Goal: Information Seeking & Learning: Learn about a topic

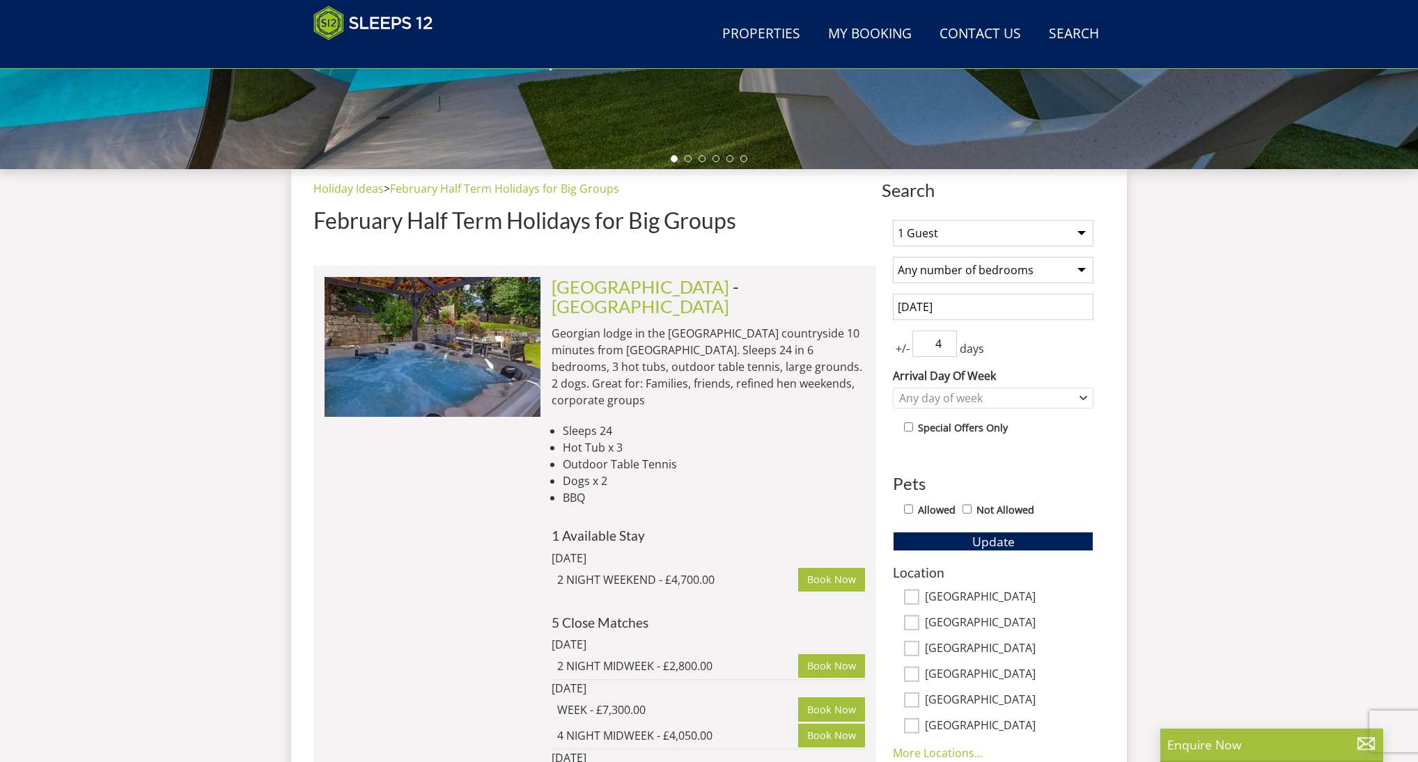
scroll to position [436, 0]
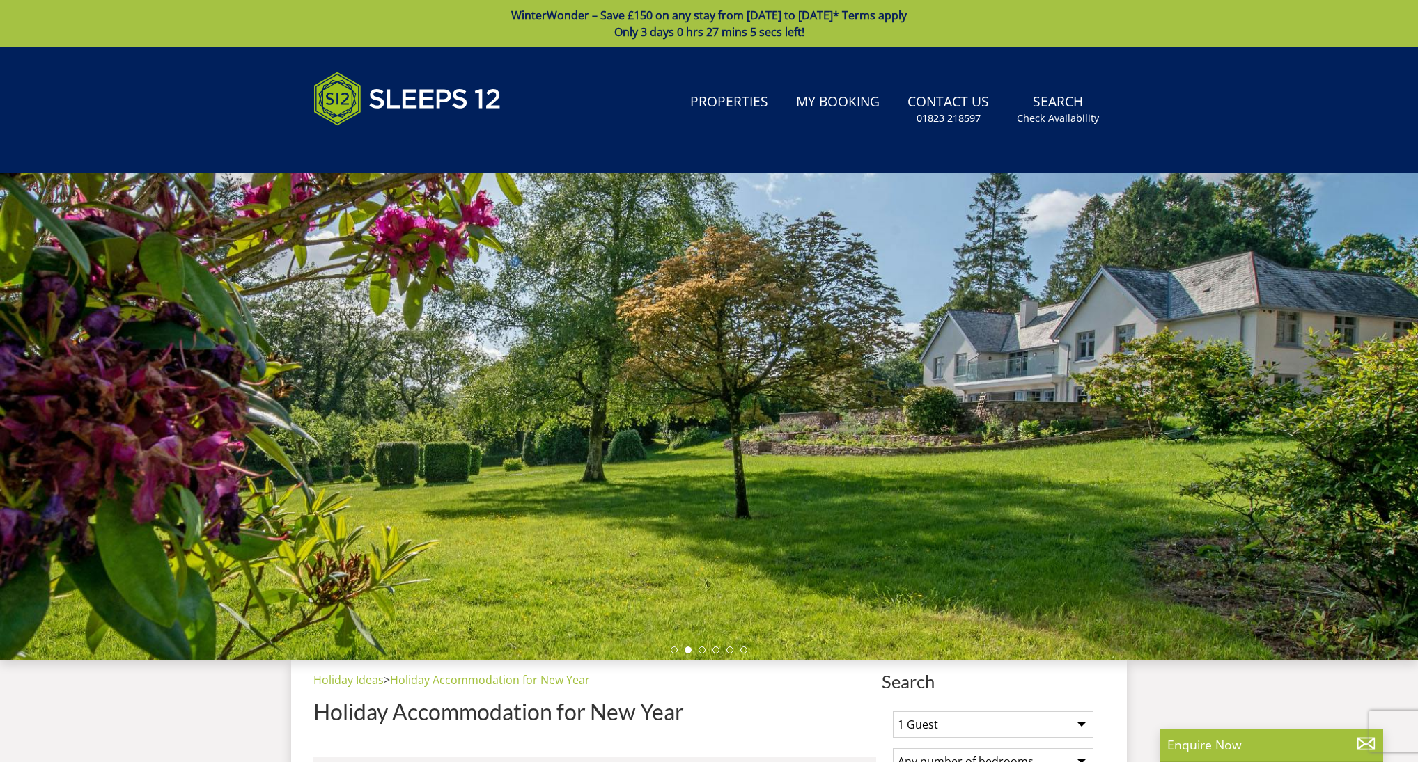
click at [664, 22] on link "WinterWonder – Save £150 on any stay from [DATE] to [DATE]* Terms apply Only 3 …" at bounding box center [709, 23] width 1418 height 47
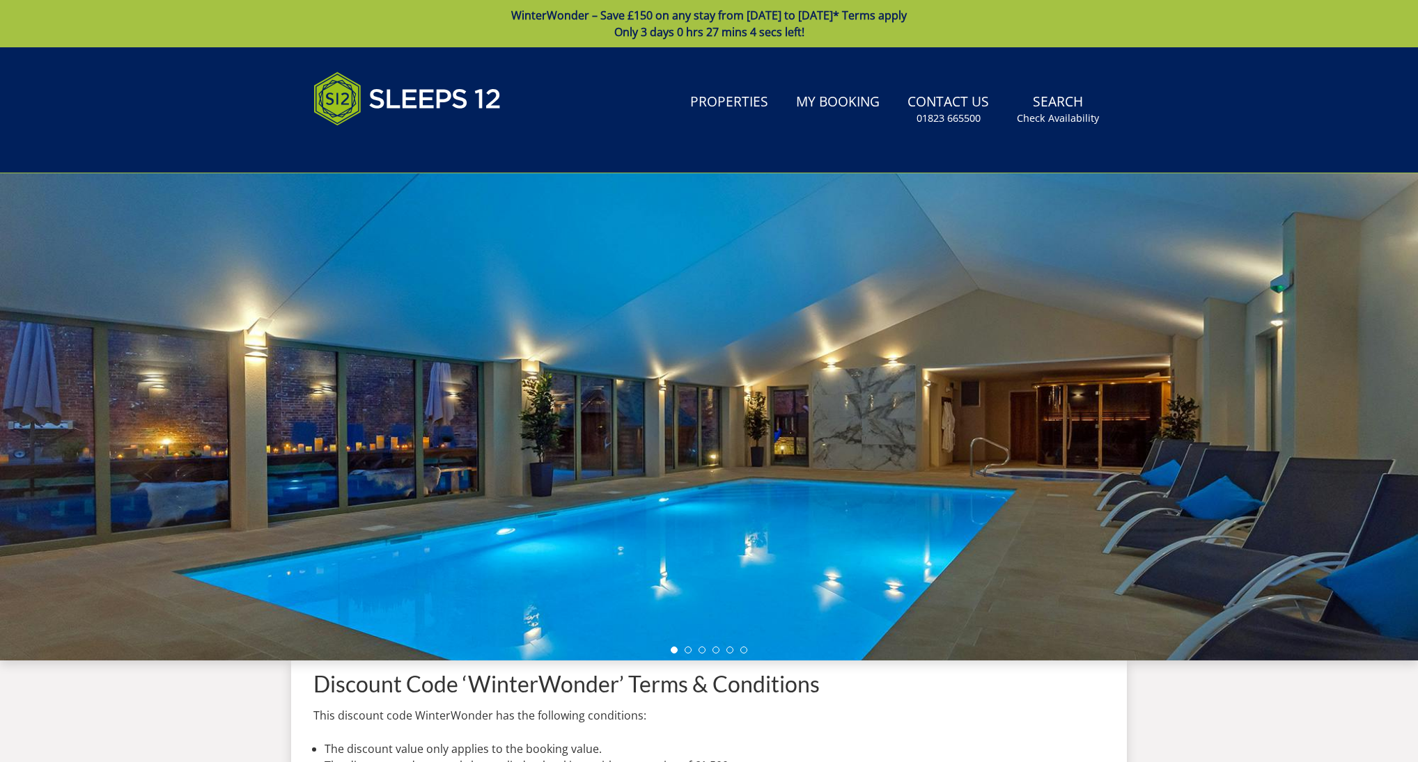
click at [689, 26] on span "Only 3 days 0 hrs 27 mins 4 secs left!" at bounding box center [709, 31] width 190 height 15
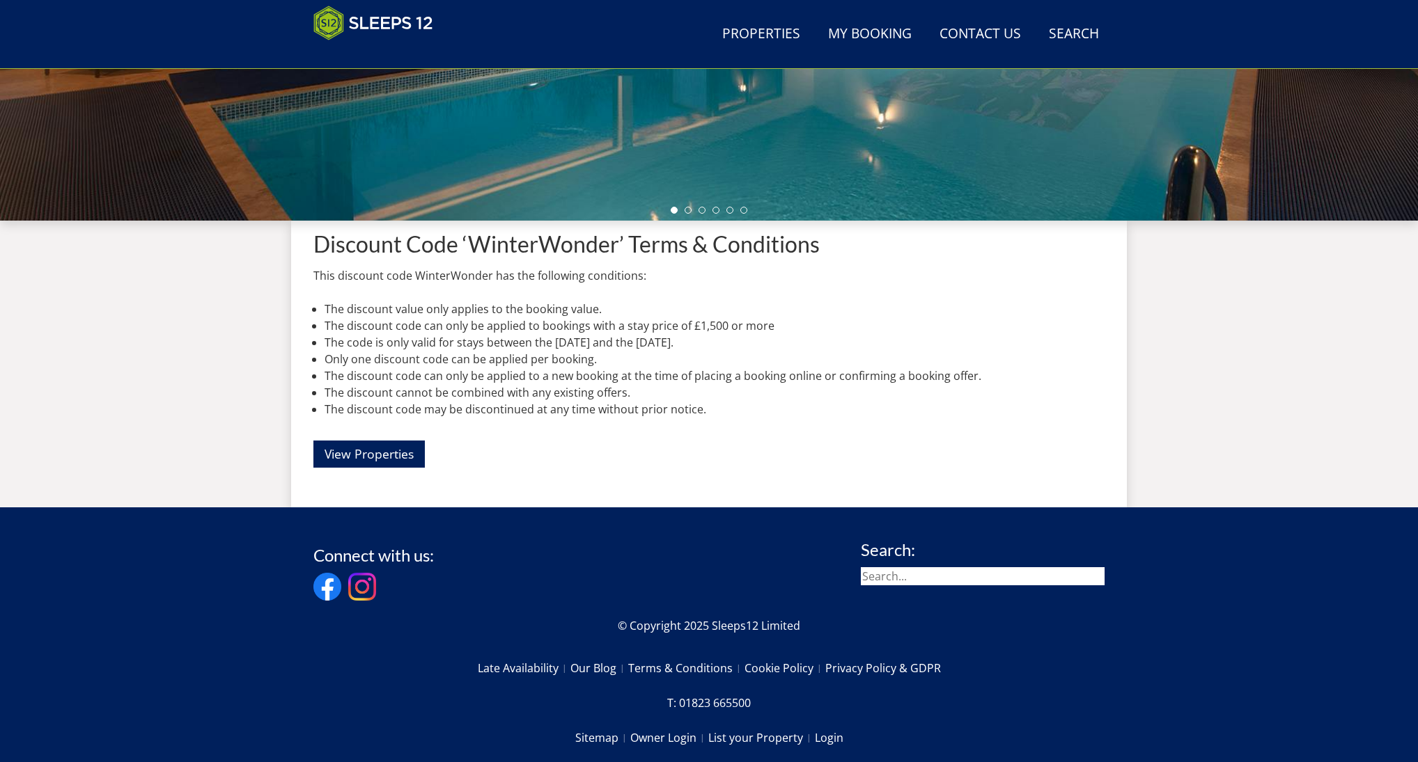
scroll to position [419, 0]
